Goal: Task Accomplishment & Management: Use online tool/utility

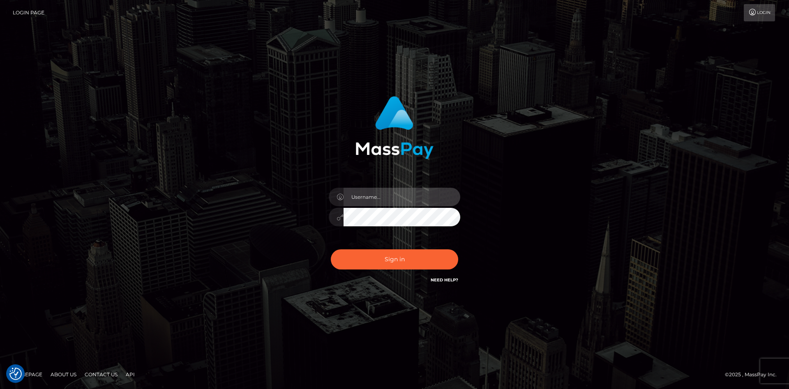
type input "faisal_uplift"
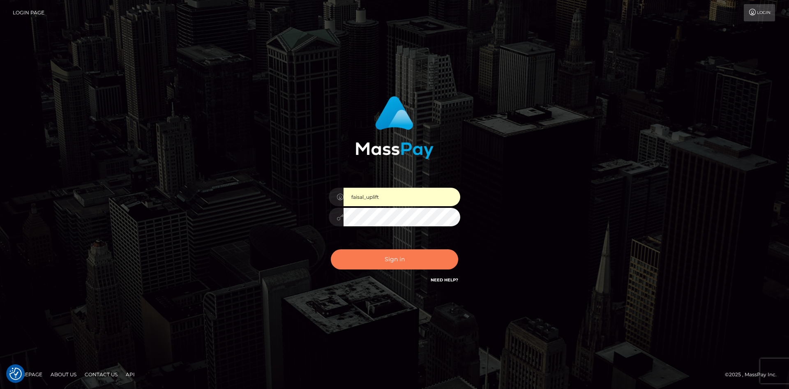
click at [392, 258] on button "Sign in" at bounding box center [394, 259] width 127 height 20
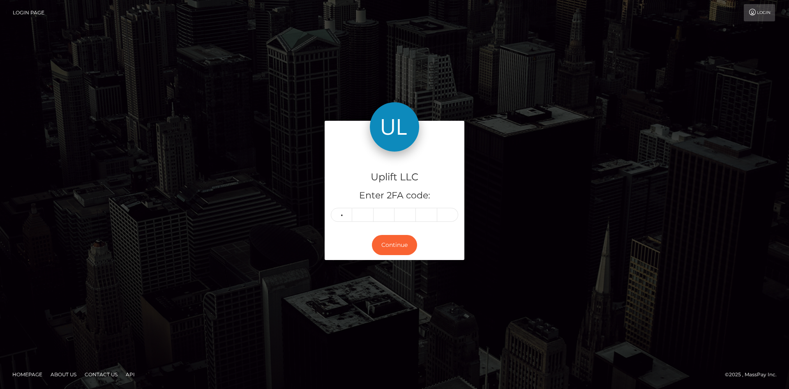
type input "4"
type input "2"
type input "8"
type input "5"
type input "9"
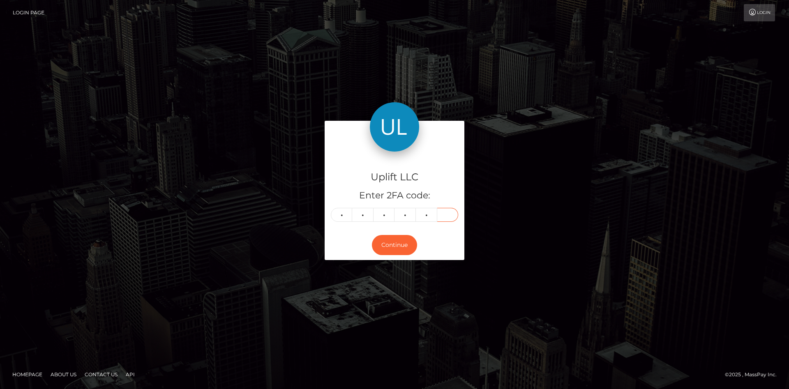
type input "2"
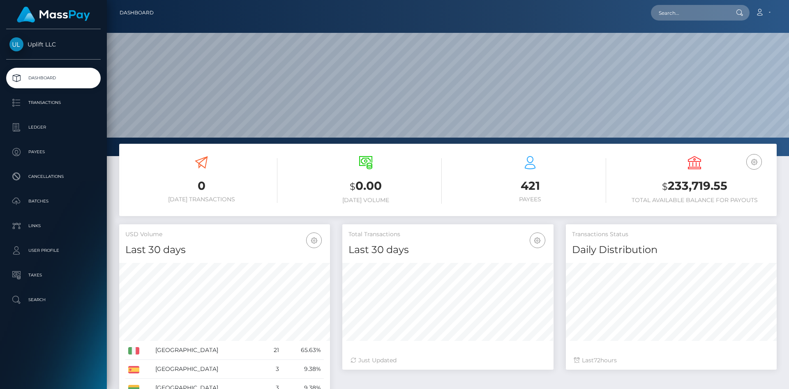
scroll to position [145, 211]
click at [46, 106] on p "Transactions" at bounding box center [53, 103] width 88 height 12
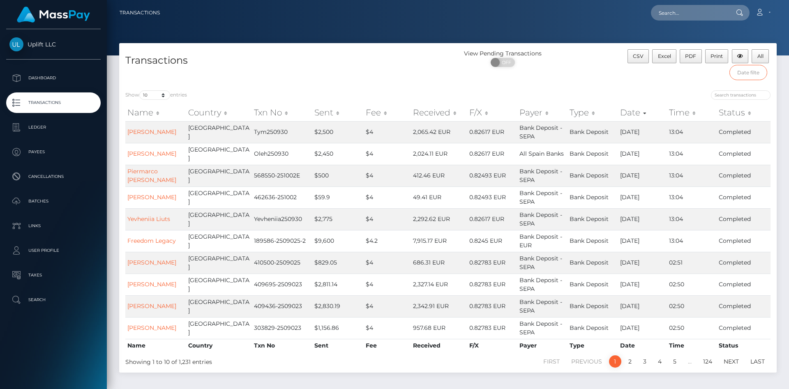
click at [757, 67] on input "text" at bounding box center [749, 72] width 38 height 15
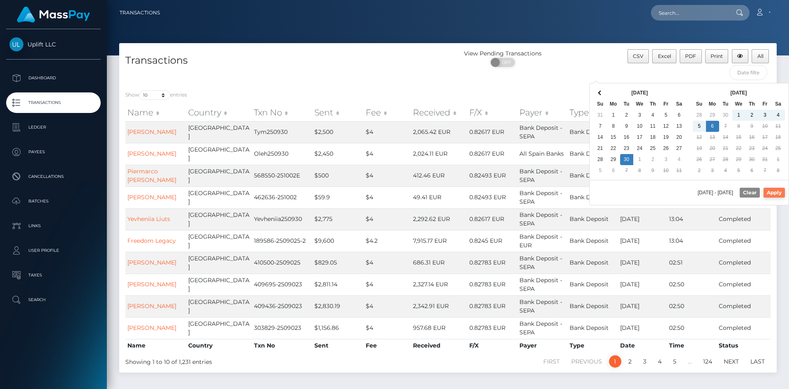
click at [774, 194] on button "Apply" at bounding box center [774, 193] width 21 height 10
type input "09/30/2025 - 10/06/2025"
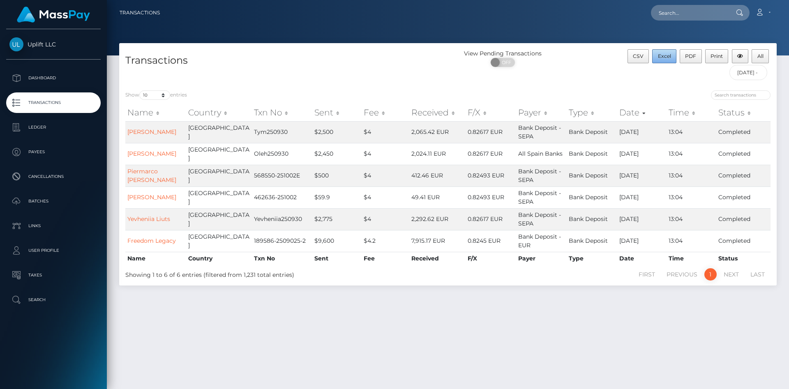
click at [661, 60] on button "Excel" at bounding box center [664, 56] width 24 height 14
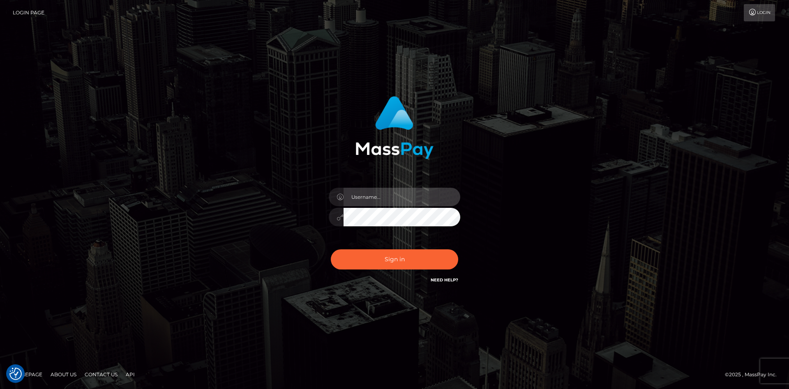
click at [357, 196] on input "text" at bounding box center [402, 197] width 117 height 18
type input "faisal_uplift"
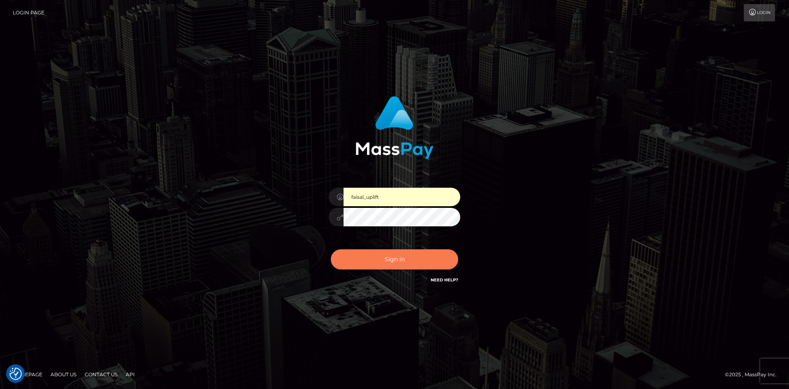
click at [384, 252] on button "Sign in" at bounding box center [394, 259] width 127 height 20
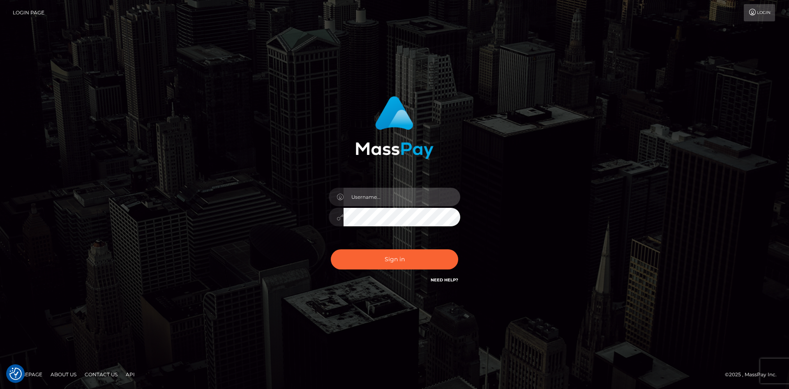
click at [372, 198] on input "text" at bounding box center [402, 197] width 117 height 18
type input "faisal_uplift"
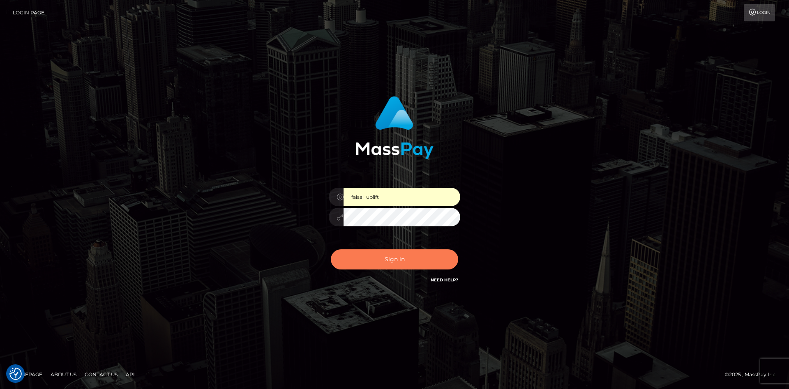
click at [383, 261] on button "Sign in" at bounding box center [394, 259] width 127 height 20
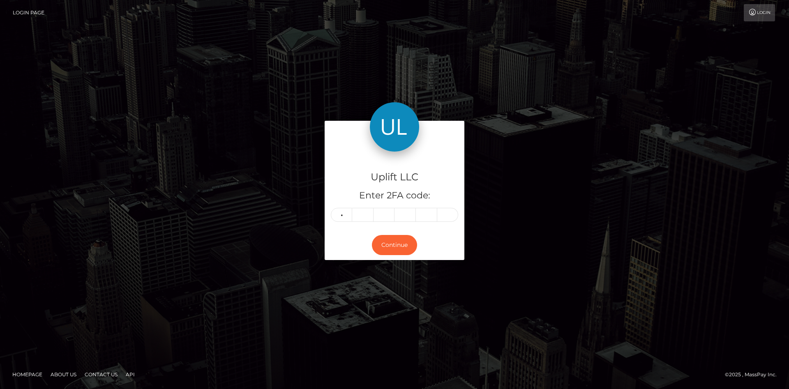
type input "9"
type input "7"
type input "3"
type input "8"
type input "1"
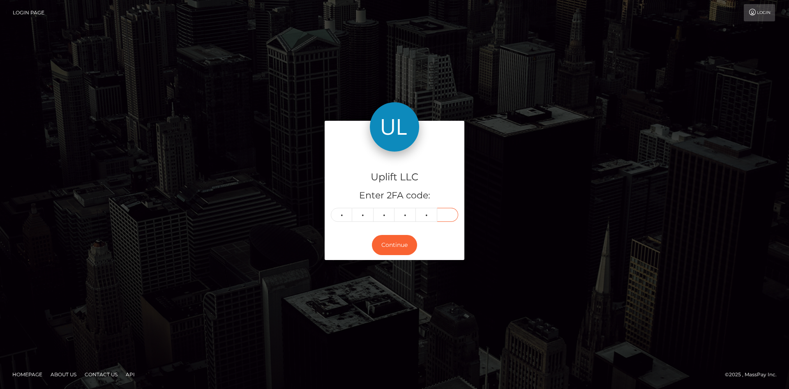
type input "9"
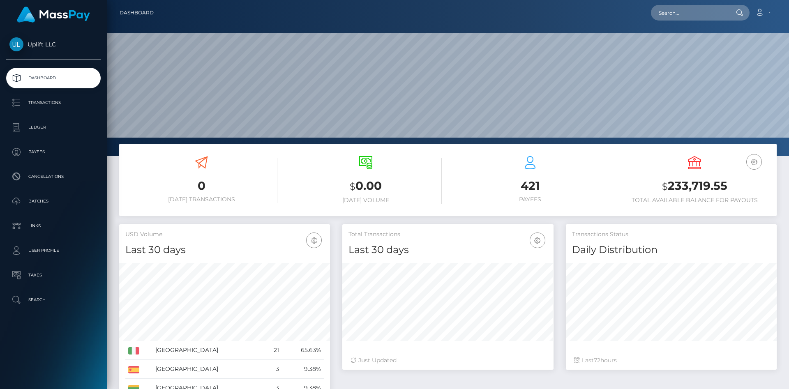
scroll to position [145, 211]
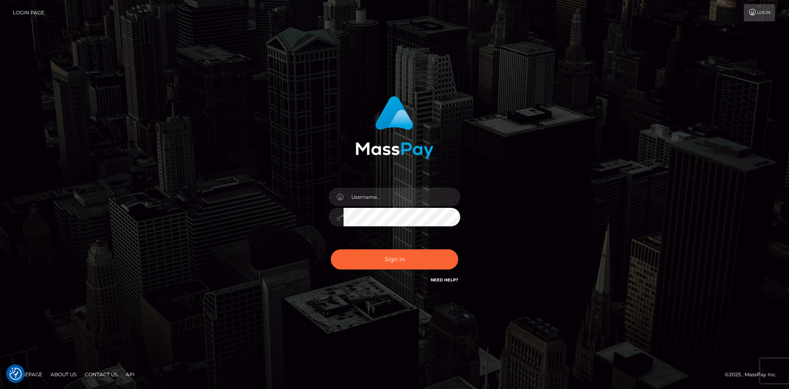
checkbox input "true"
